Goal: Transaction & Acquisition: Obtain resource

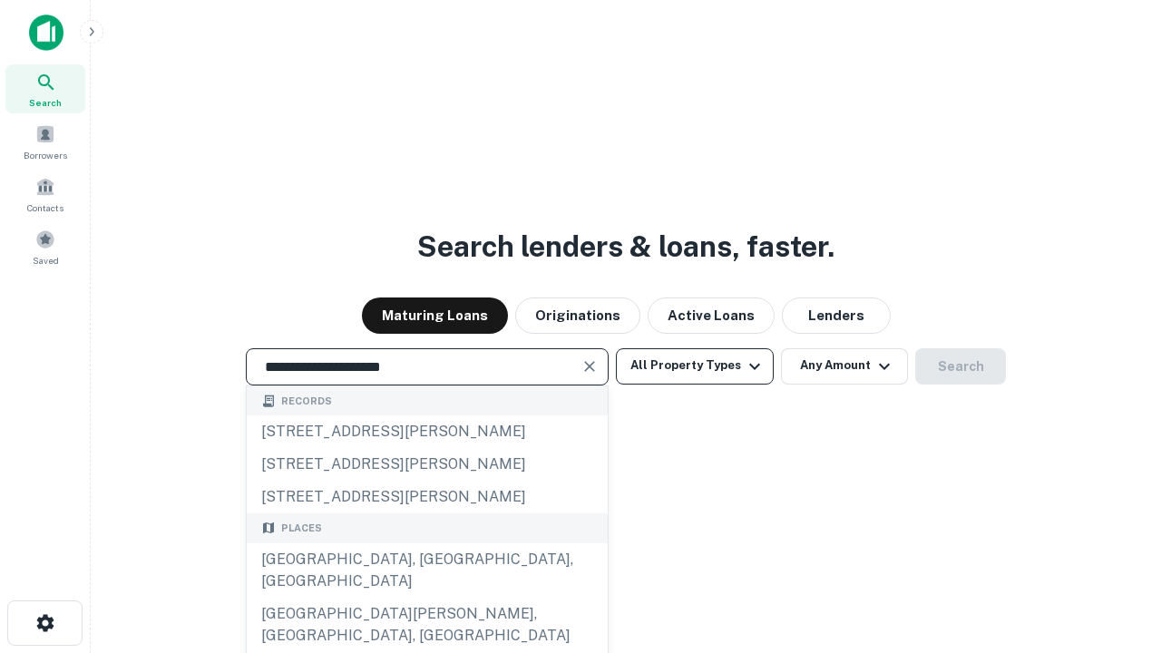
click at [426, 598] on div "[GEOGRAPHIC_DATA], [GEOGRAPHIC_DATA], [GEOGRAPHIC_DATA]" at bounding box center [427, 570] width 361 height 54
click at [695, 365] on button "All Property Types" at bounding box center [695, 366] width 158 height 36
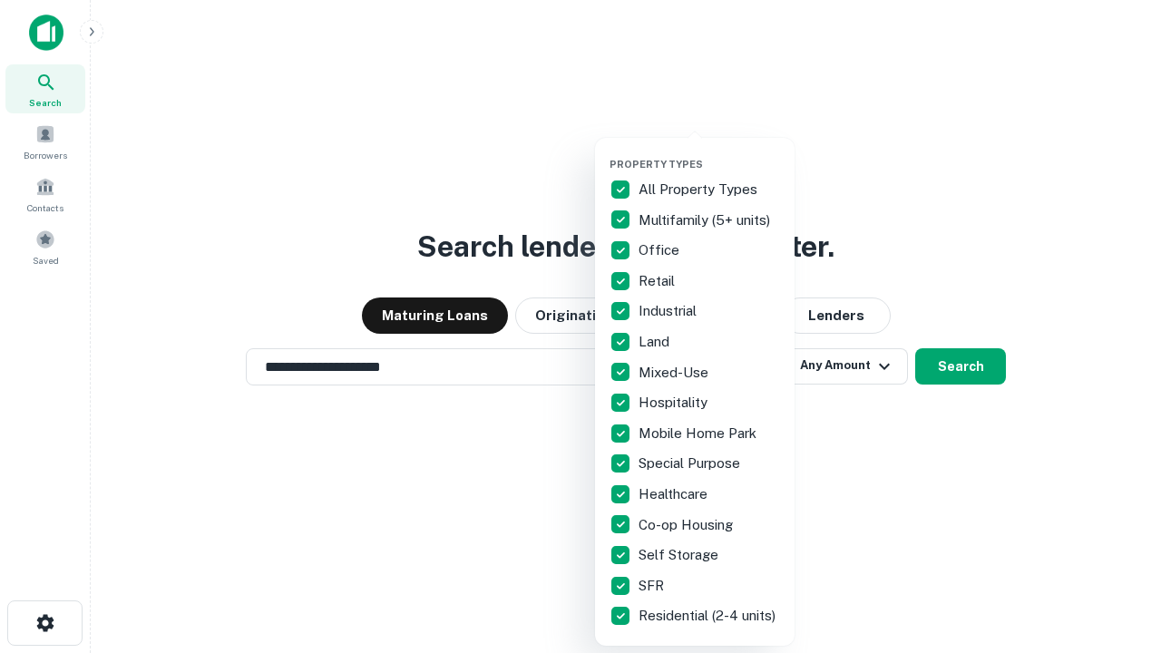
type input "**********"
click at [709, 152] on button "button" at bounding box center [708, 152] width 199 height 1
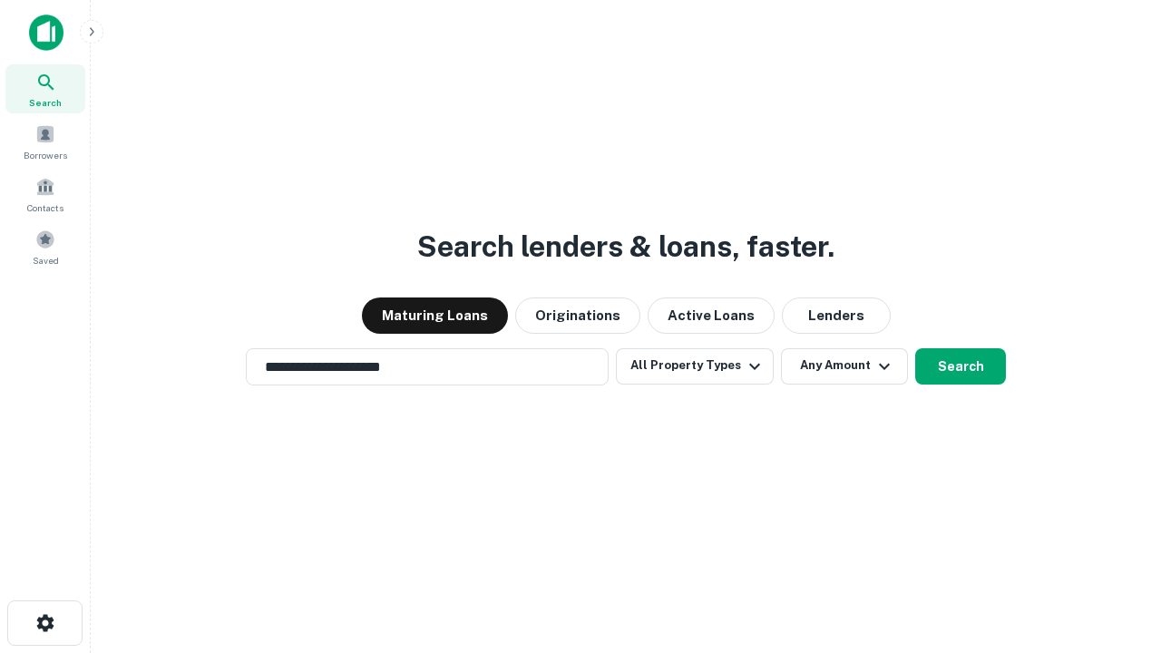
scroll to position [28, 0]
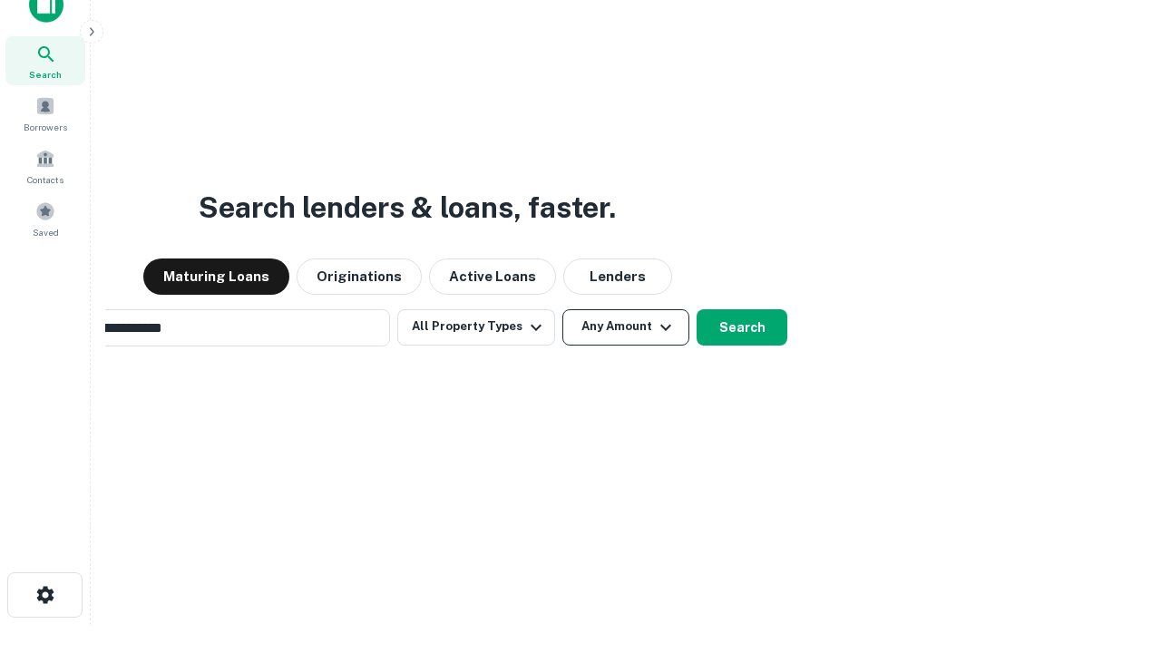
click at [562, 309] on button "Any Amount" at bounding box center [625, 327] width 127 height 36
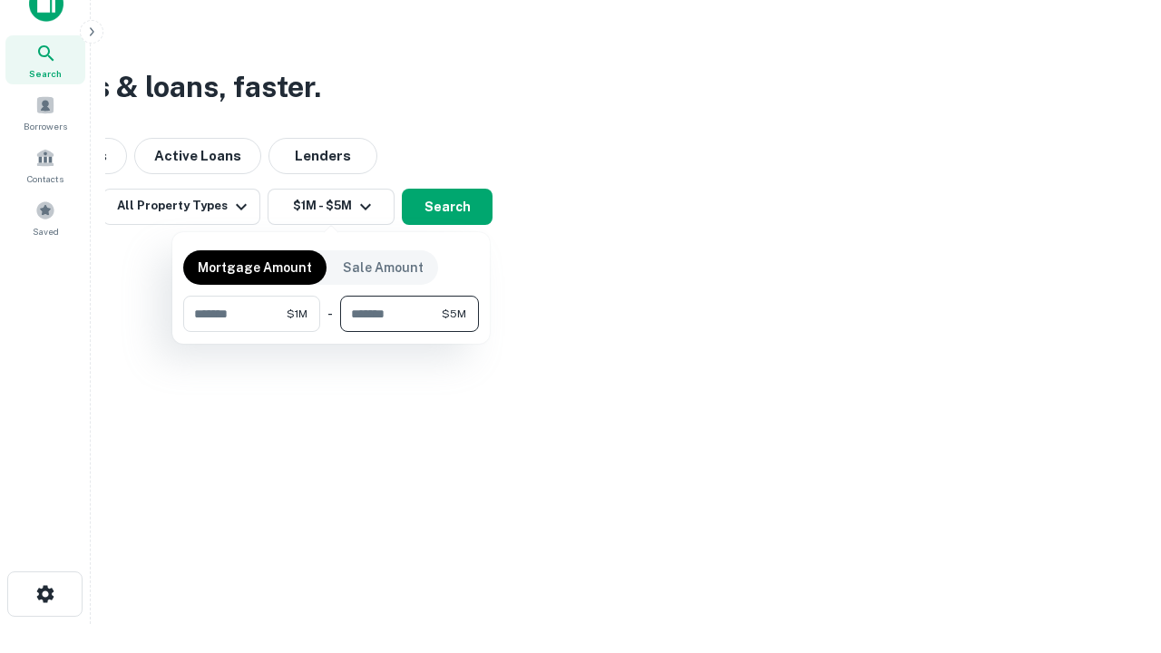
type input "*******"
click at [331, 332] on button "button" at bounding box center [331, 332] width 296 height 1
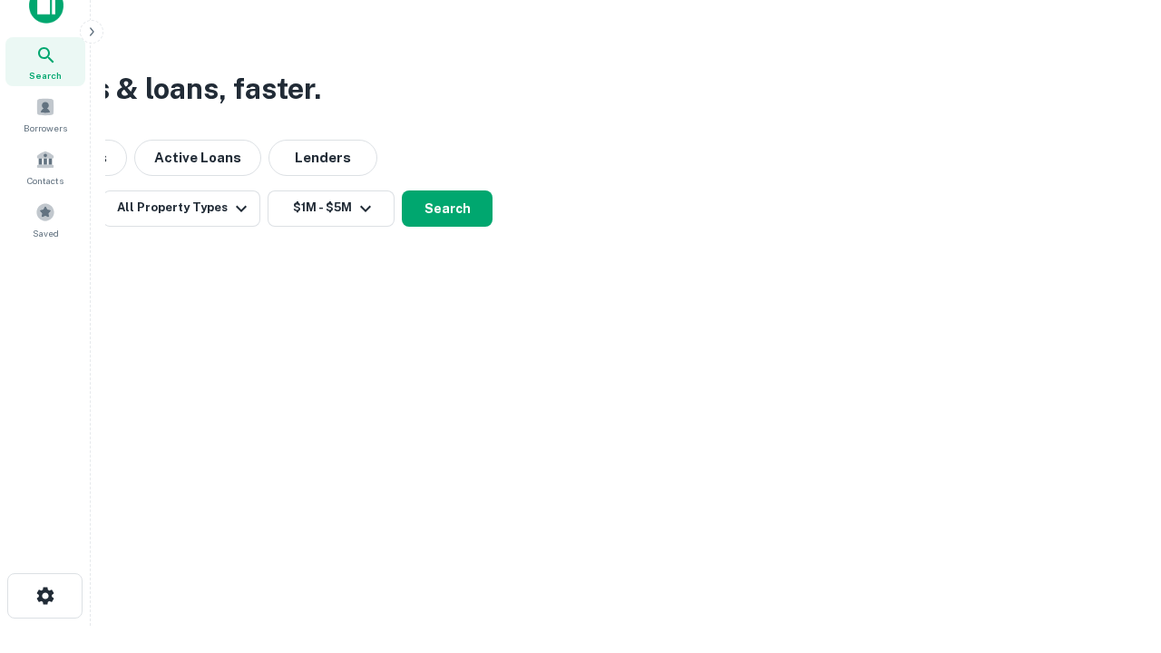
scroll to position [11, 335]
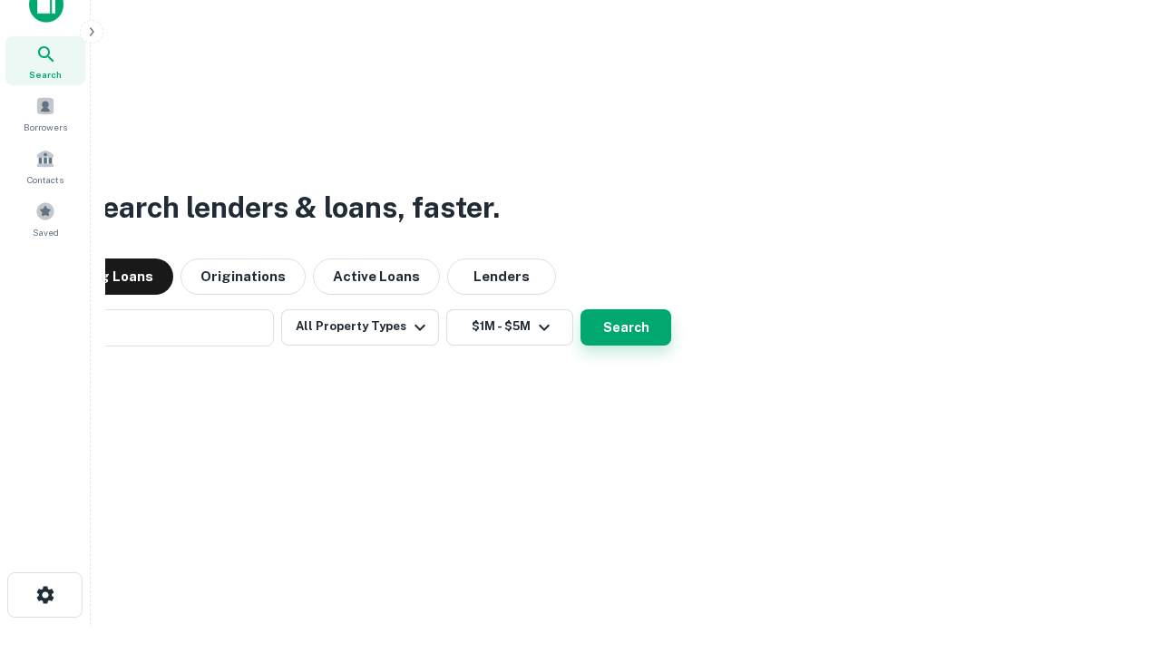
click at [580, 309] on button "Search" at bounding box center [625, 327] width 91 height 36
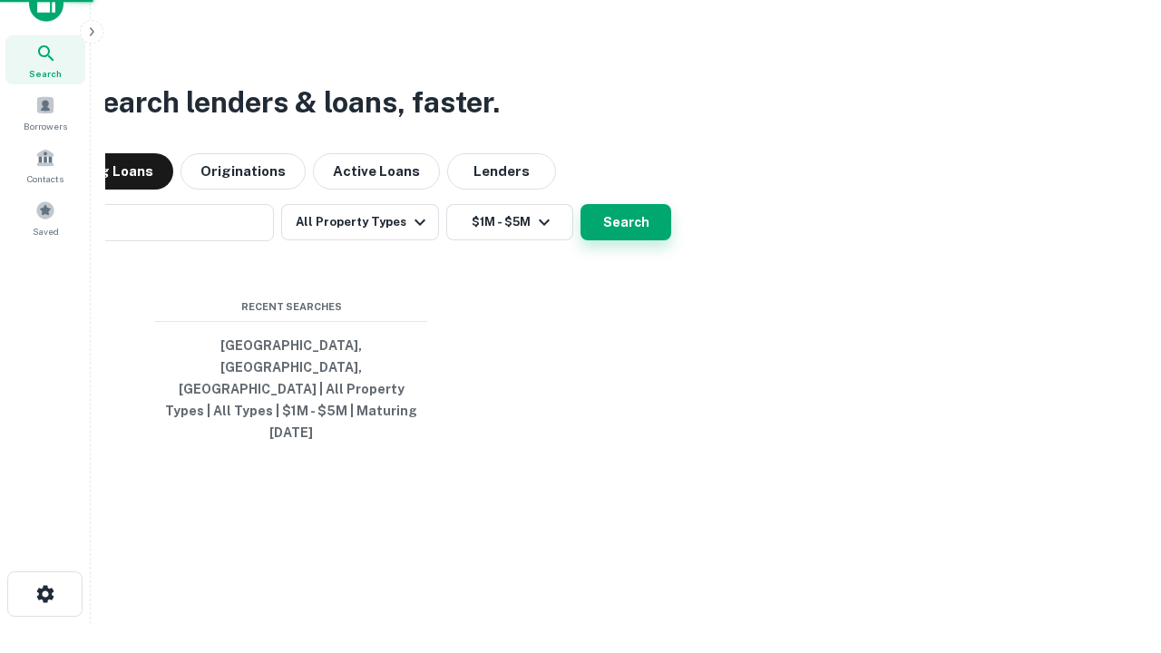
scroll to position [48, 513]
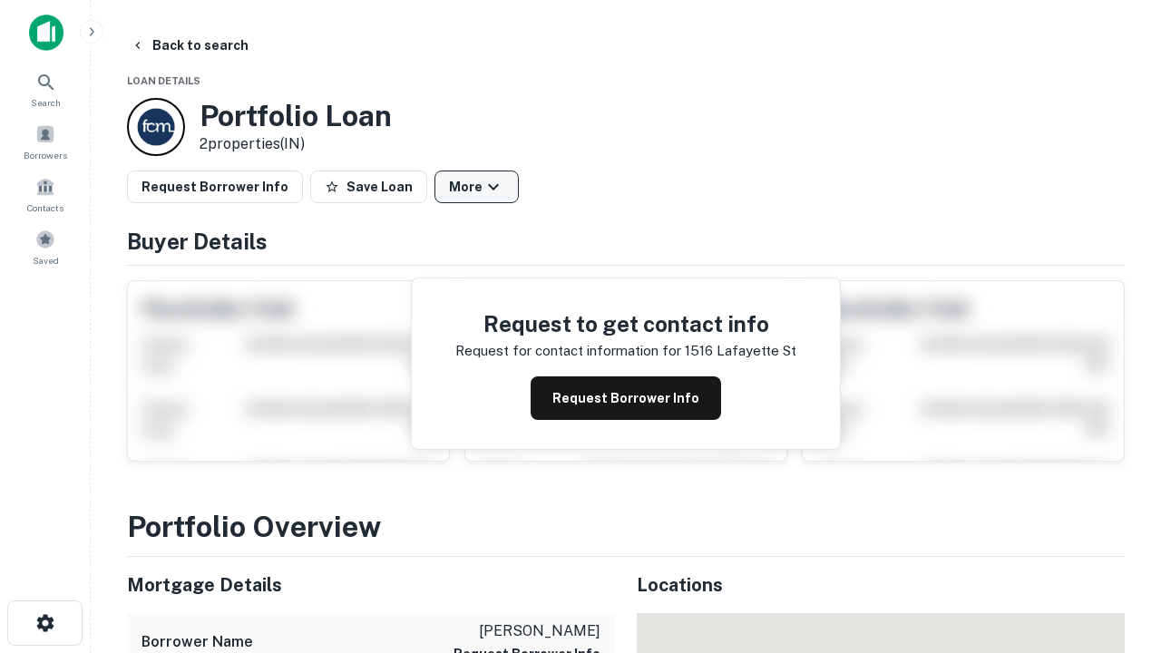
click at [476, 187] on button "More" at bounding box center [476, 186] width 84 height 33
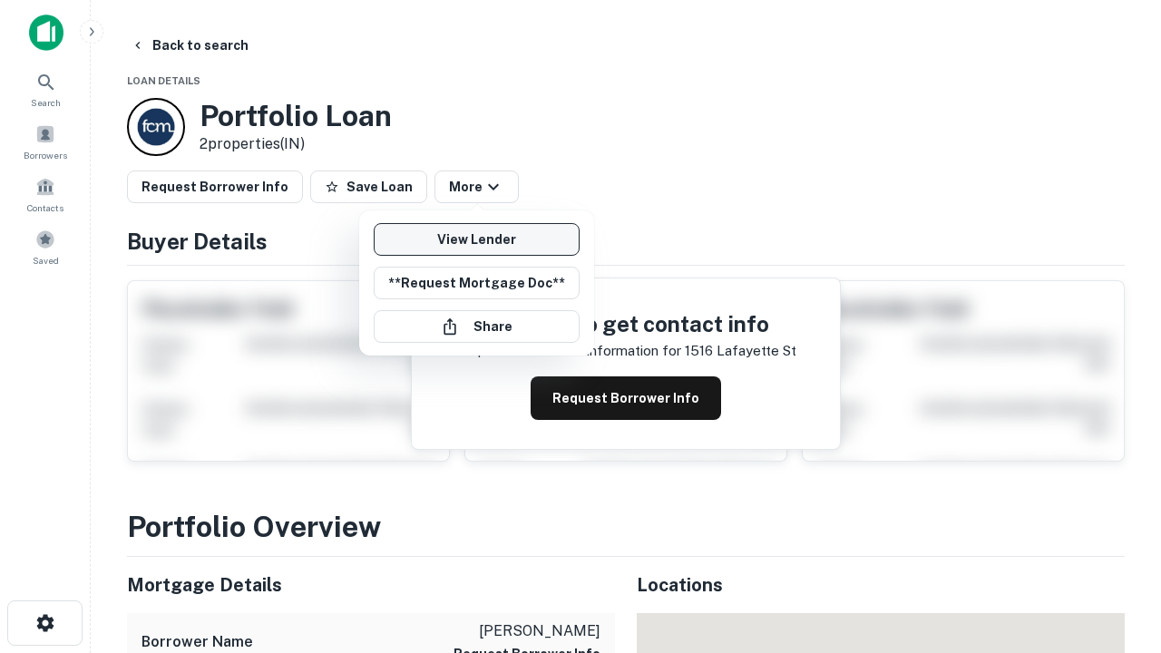
click at [476, 239] on link "View Lender" at bounding box center [477, 239] width 206 height 33
